Goal: Information Seeking & Learning: Learn about a topic

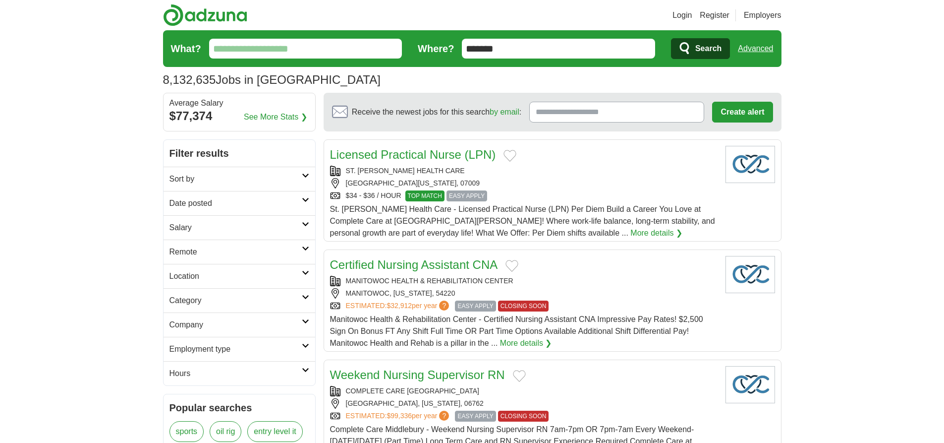
type input "*******"
click at [755, 49] on link "Advanced" at bounding box center [755, 49] width 35 height 20
